Goal: Information Seeking & Learning: Find specific fact

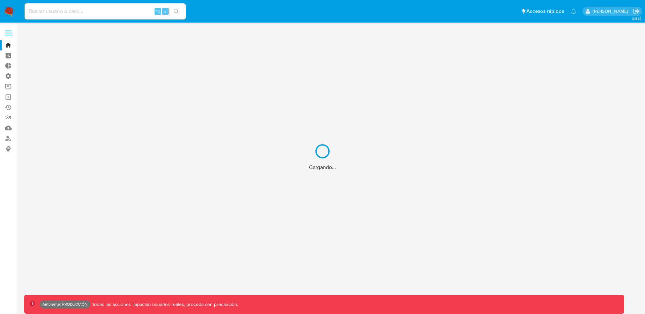
click at [96, 13] on div "Cargando..." at bounding box center [322, 157] width 645 height 314
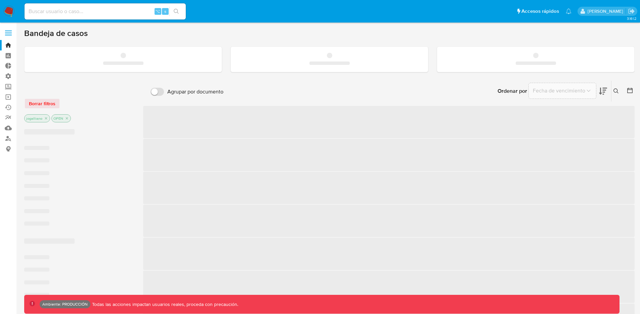
click at [62, 9] on input at bounding box center [105, 11] width 161 height 9
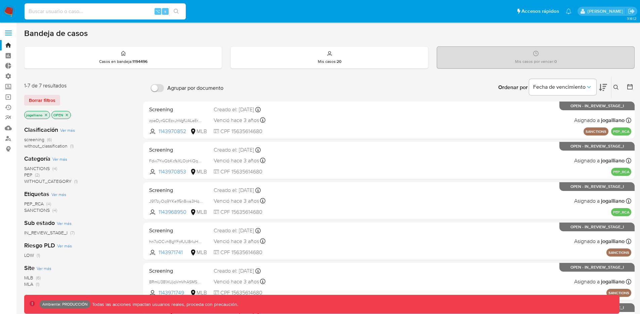
paste input "202930141"
type input "202930141"
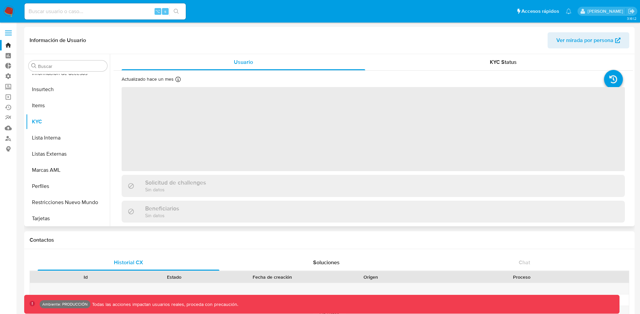
scroll to position [316, 0]
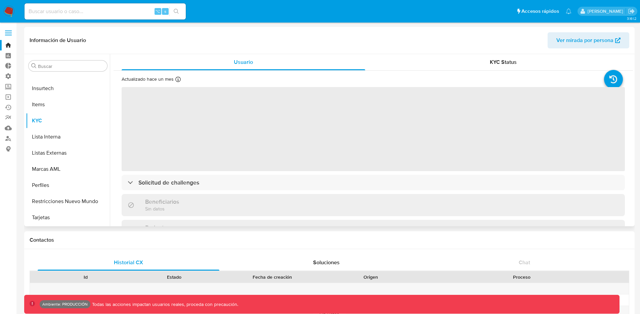
select select "10"
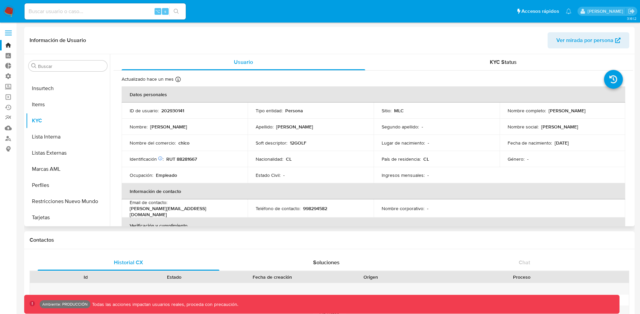
click at [169, 160] on p "RUT 88281667" at bounding box center [181, 159] width 31 height 6
click at [214, 159] on div "Identificación Nº de serie: A029214690 : RUT 88281667" at bounding box center [185, 159] width 110 height 6
drag, startPoint x: 205, startPoint y: 159, endPoint x: 167, endPoint y: 158, distance: 37.7
click at [167, 158] on div "Identificación Nº de serie: A029214690 : RUT 88281667" at bounding box center [185, 159] width 110 height 6
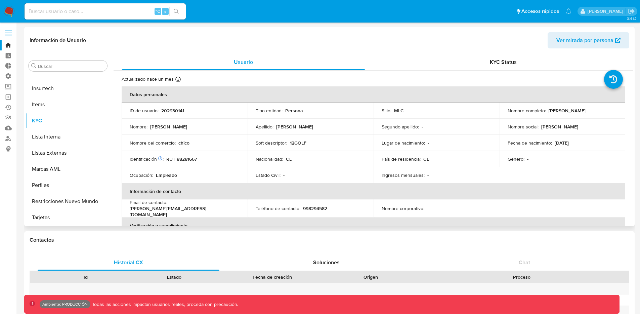
click at [222, 154] on td "Identificación Nº de serie: A029214690 : RUT 88281667" at bounding box center [185, 159] width 126 height 16
click at [181, 158] on p "RUT 88281667" at bounding box center [181, 159] width 31 height 6
